Goal: Task Accomplishment & Management: Use online tool/utility

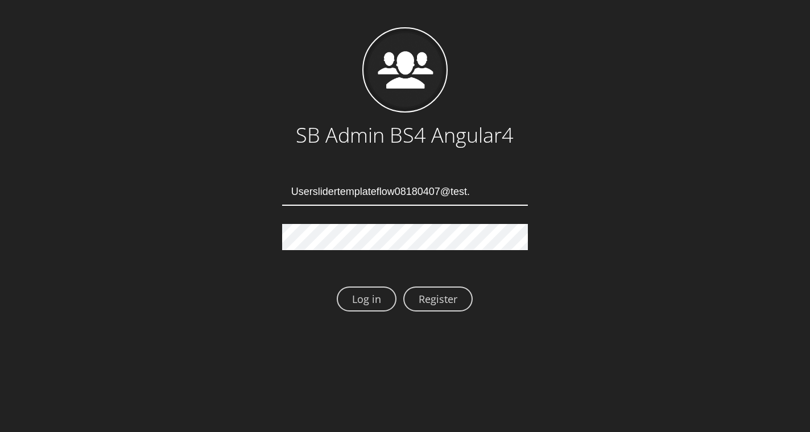
type input "Userslidertemplateflow08180407@test.qa"
type input "Userslidertemplateflow08180411@test.qa"
